Goal: Find contact information: Obtain details needed to contact an individual or organization

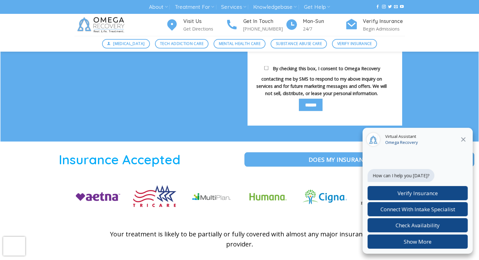
scroll to position [1921, 0]
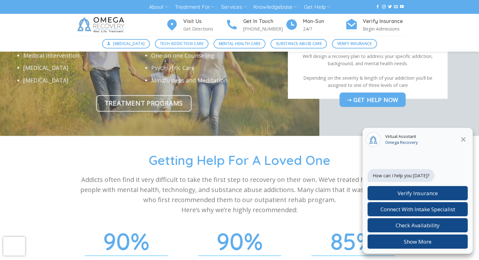
click at [460, 139] on icon at bounding box center [463, 140] width 8 height 8
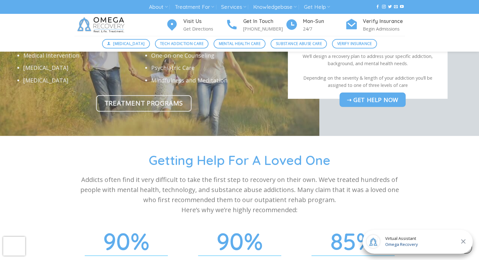
drag, startPoint x: 362, startPoint y: 136, endPoint x: 325, endPoint y: 130, distance: 36.7
copy link "[STREET_ADDRESS]"
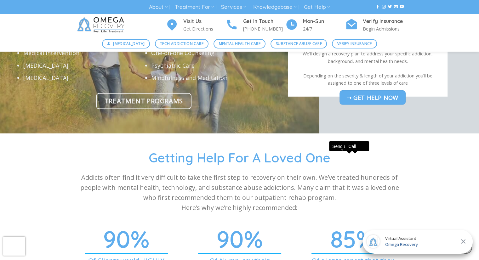
drag, startPoint x: 372, startPoint y: 98, endPoint x: 341, endPoint y: 93, distance: 31.0
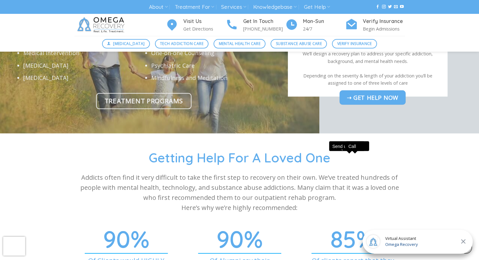
drag, startPoint x: 372, startPoint y: 95, endPoint x: 343, endPoint y: 97, distance: 29.7
copy link "[PHONE_NUMBER]"
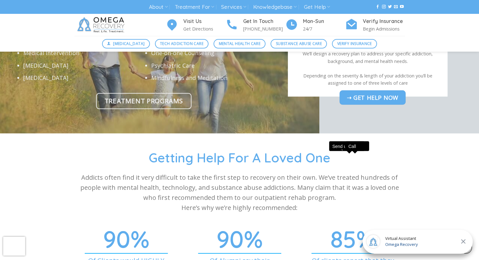
drag, startPoint x: 362, startPoint y: 138, endPoint x: 329, endPoint y: 129, distance: 34.6
copy link "[STREET_ADDRESS]"
drag, startPoint x: 370, startPoint y: 97, endPoint x: 342, endPoint y: 95, distance: 28.4
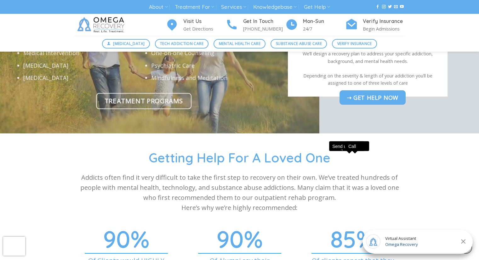
copy link "[PHONE_NUMBER]"
